Goal: Task Accomplishment & Management: Use online tool/utility

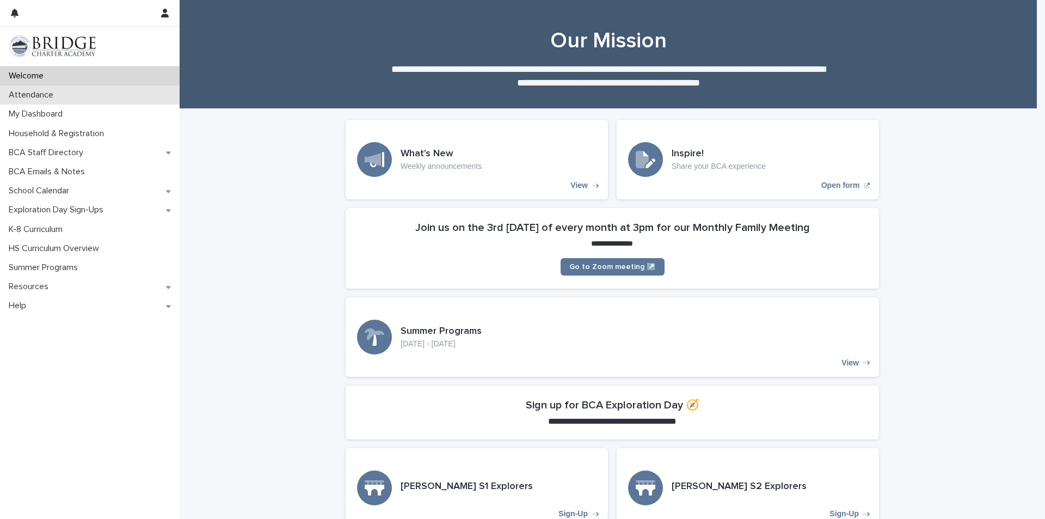
click at [27, 90] on p "Attendance" at bounding box center [33, 95] width 58 height 10
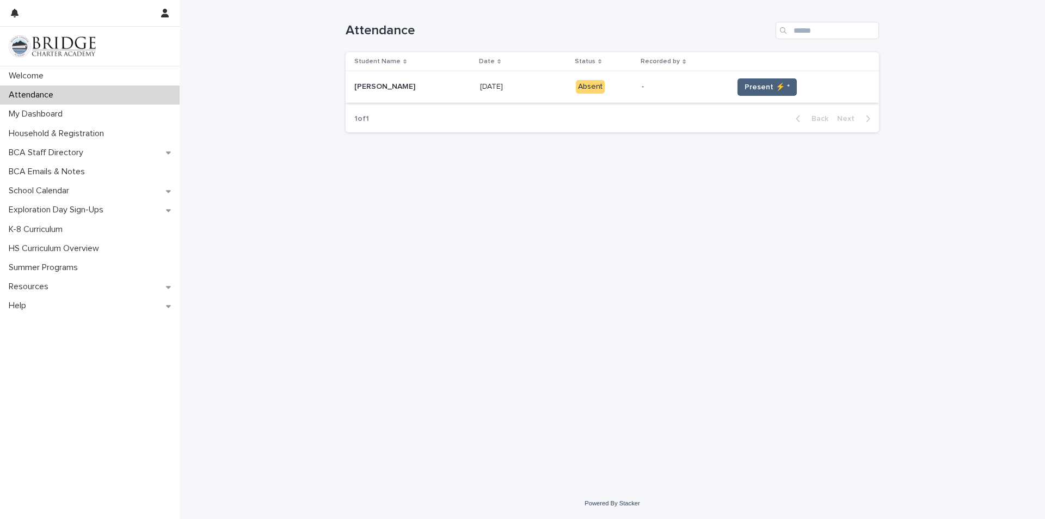
click at [757, 83] on span "Present ⚡ *" at bounding box center [767, 87] width 45 height 11
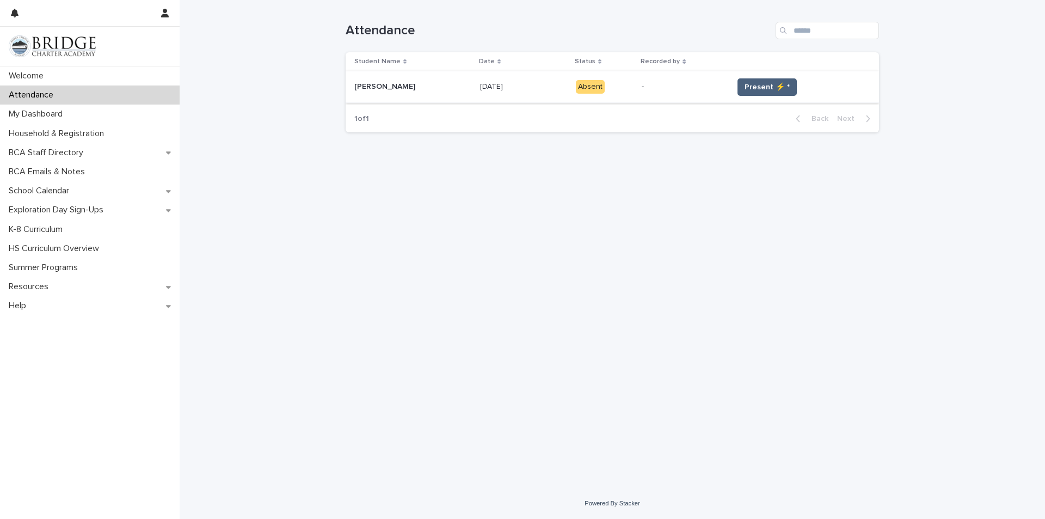
click at [757, 83] on span "Present ⚡ *" at bounding box center [767, 87] width 45 height 11
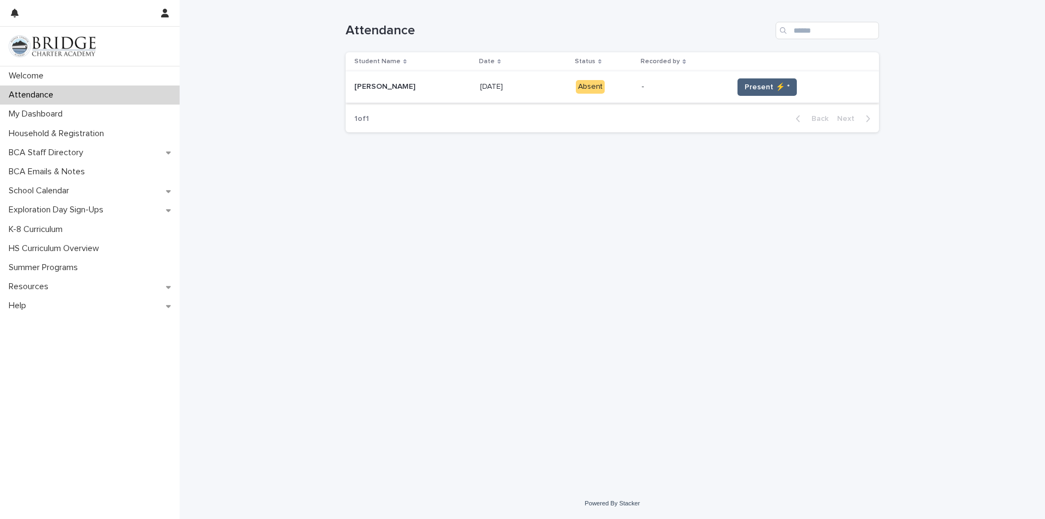
click at [757, 83] on span "Present ⚡ *" at bounding box center [767, 87] width 45 height 11
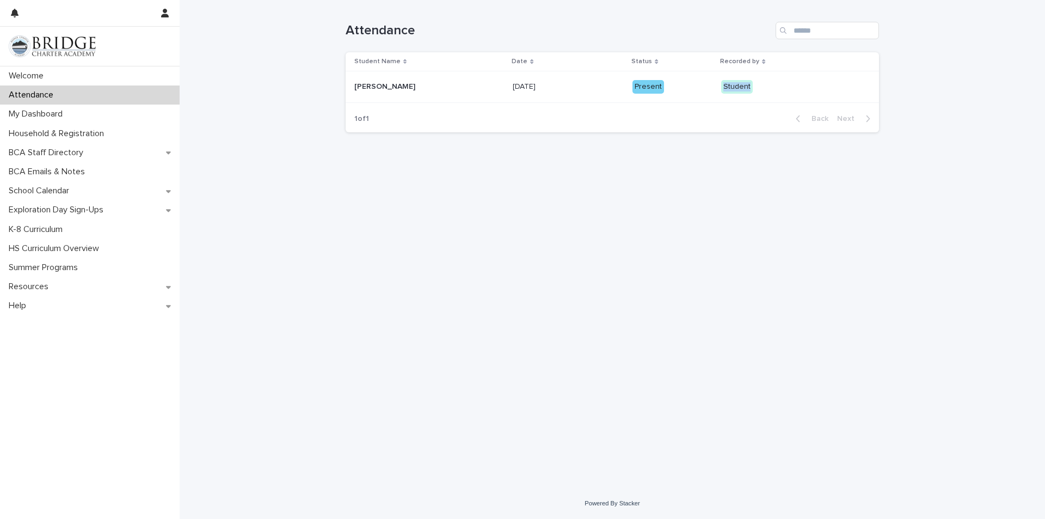
click at [757, 83] on p "Student" at bounding box center [774, 87] width 106 height 14
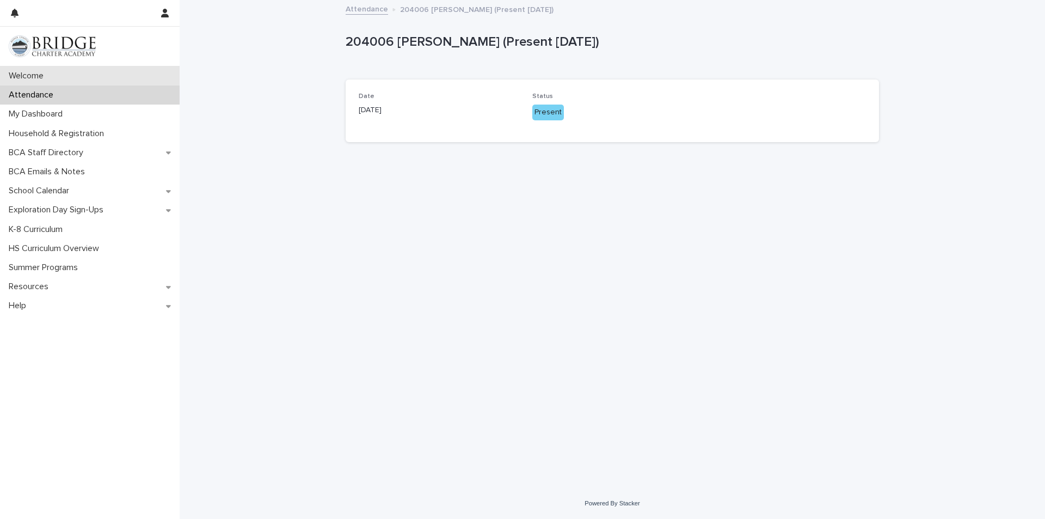
click at [42, 71] on p "Welcome" at bounding box center [28, 76] width 48 height 10
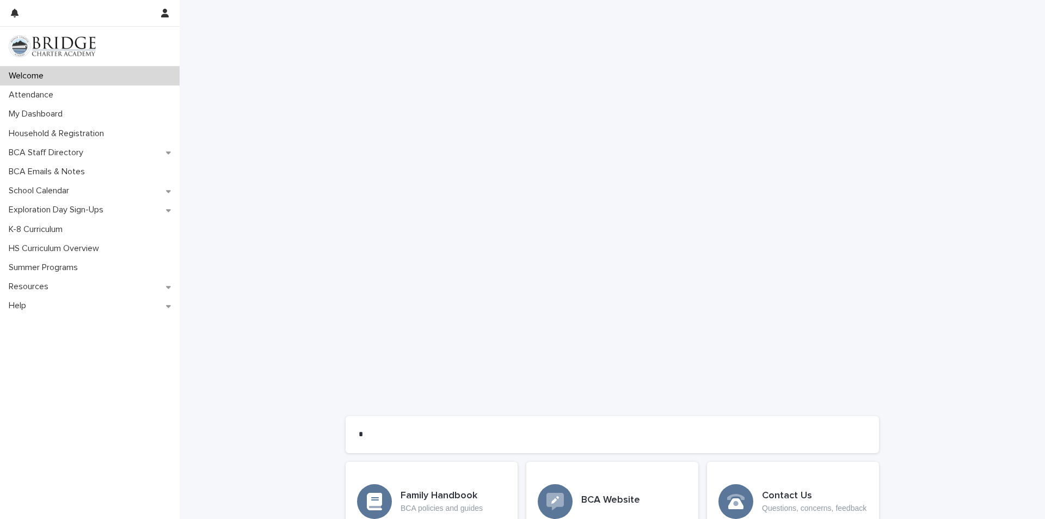
scroll to position [599, 0]
